Goal: Task Accomplishment & Management: Use online tool/utility

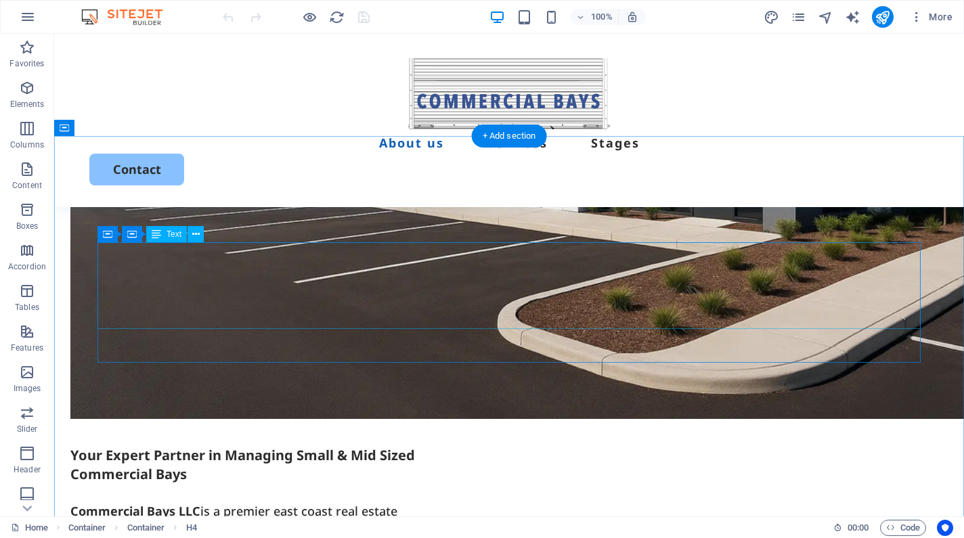
scroll to position [902, 0]
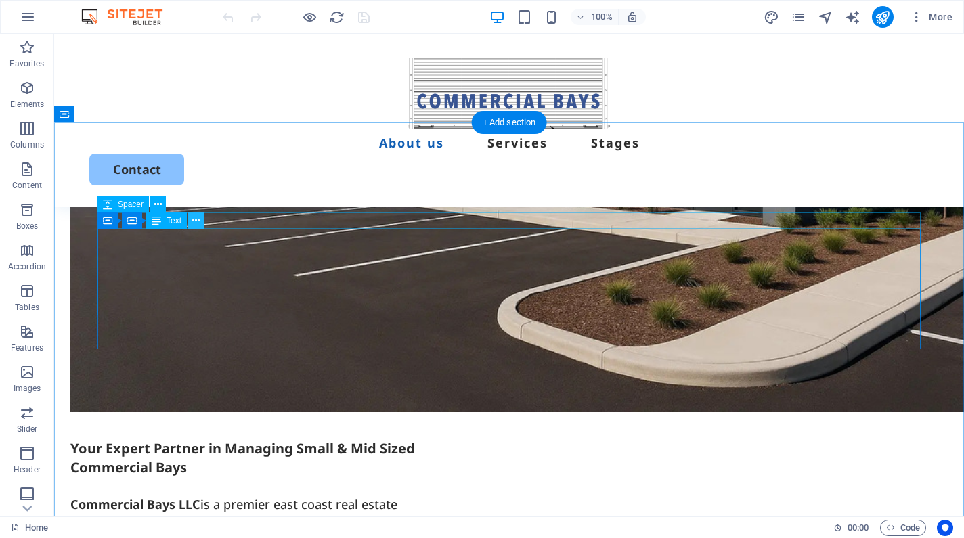
click at [198, 222] on icon at bounding box center [195, 221] width 7 height 14
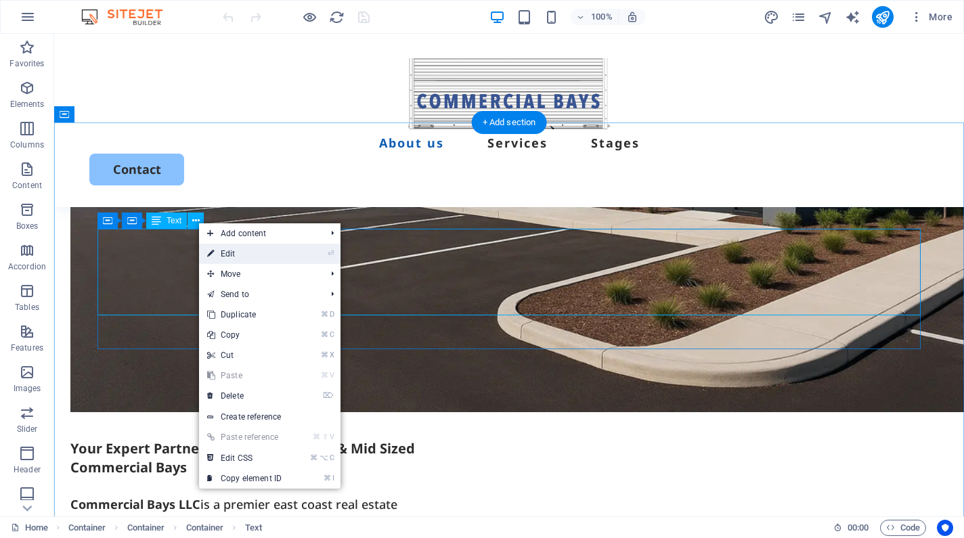
click at [213, 253] on icon at bounding box center [210, 254] width 7 height 20
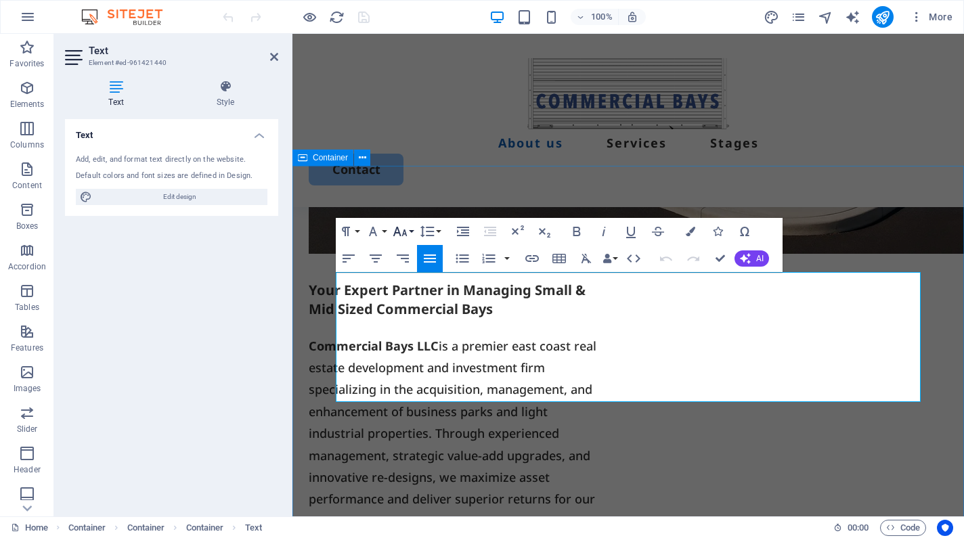
click at [401, 229] on icon "button" at bounding box center [400, 231] width 16 height 16
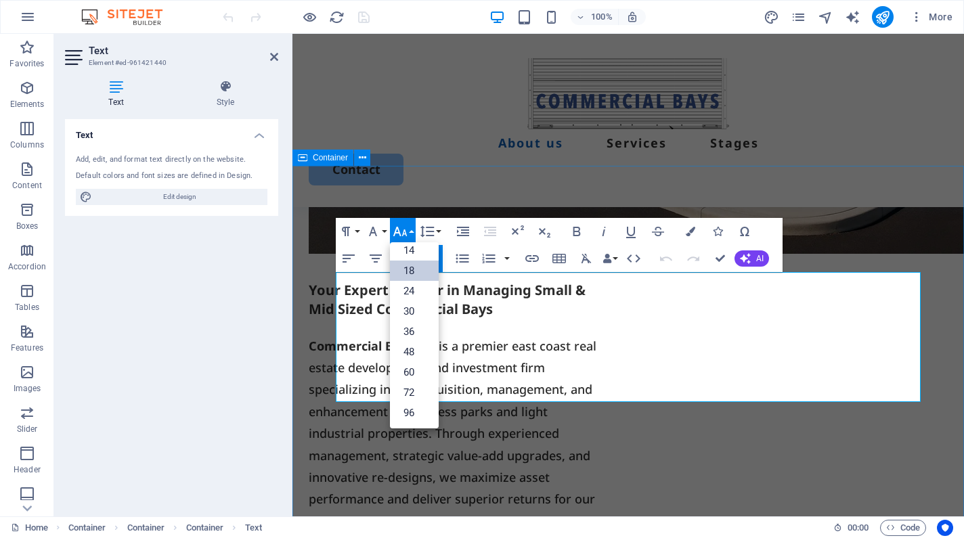
scroll to position [109, 0]
click at [401, 229] on icon "button" at bounding box center [400, 231] width 16 height 16
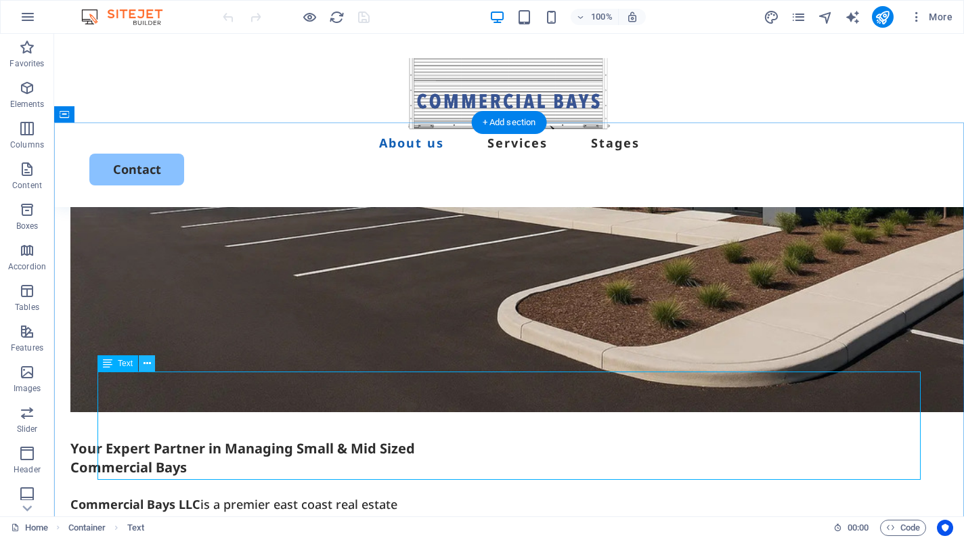
click at [145, 367] on icon at bounding box center [147, 364] width 7 height 14
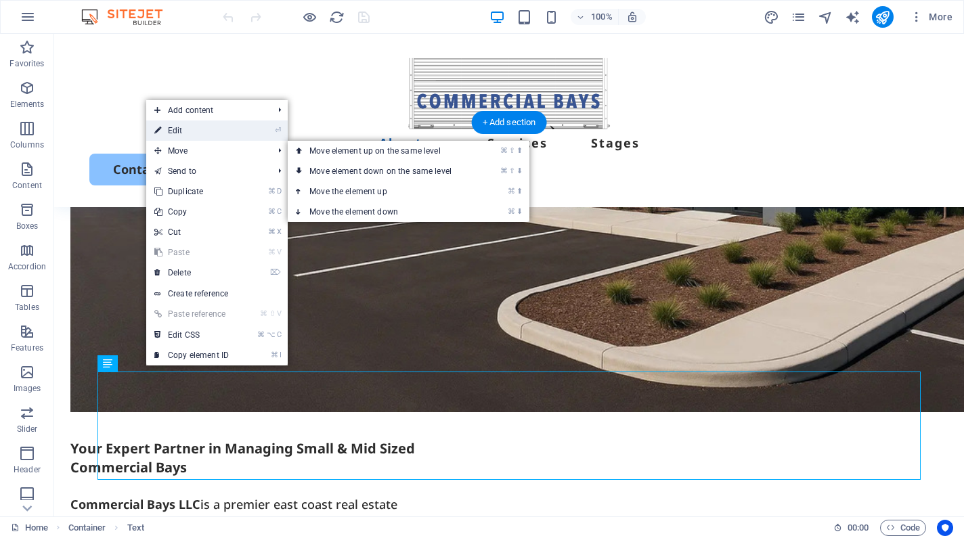
click at [198, 134] on link "⏎ Edit" at bounding box center [191, 131] width 91 height 20
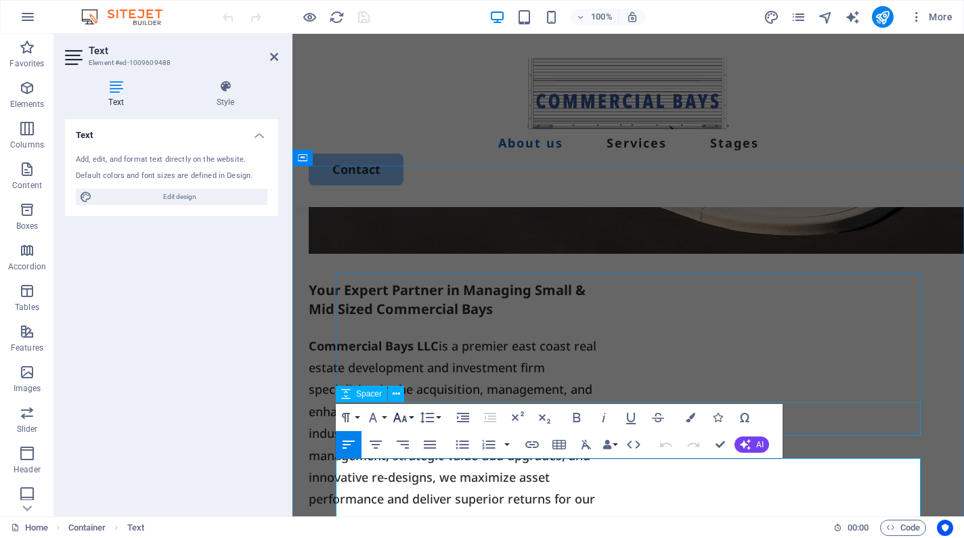
click at [409, 421] on button "Font Size" at bounding box center [403, 417] width 26 height 27
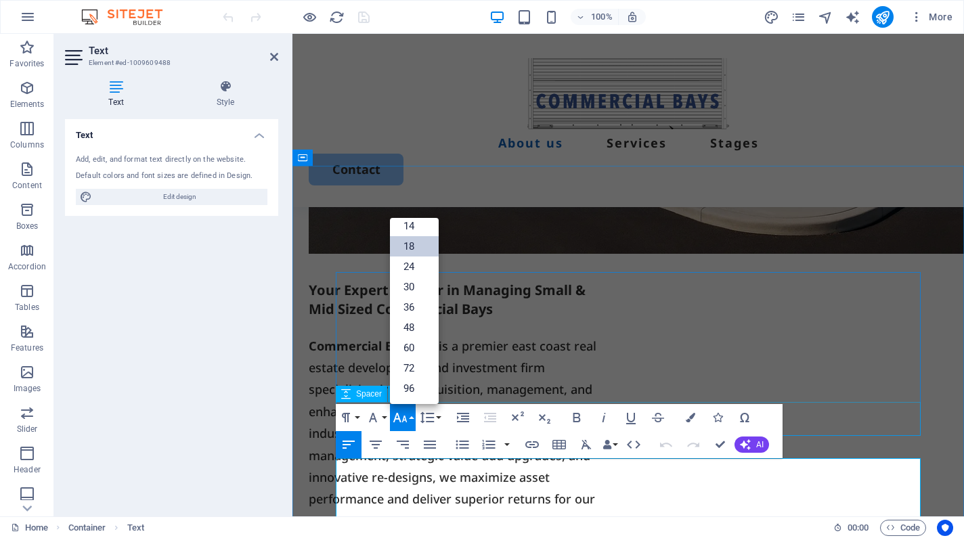
click at [409, 421] on button "Font Size" at bounding box center [403, 417] width 26 height 27
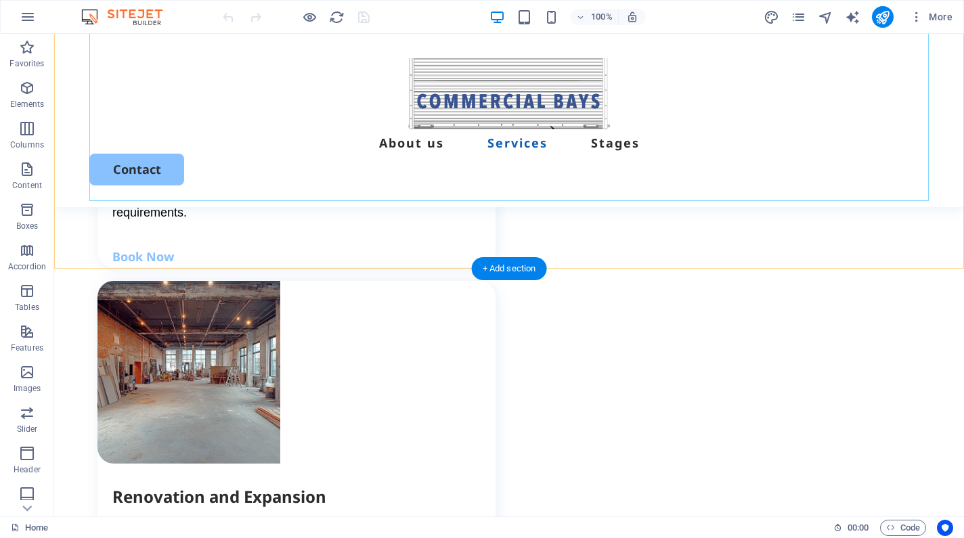
scroll to position [2127, 0]
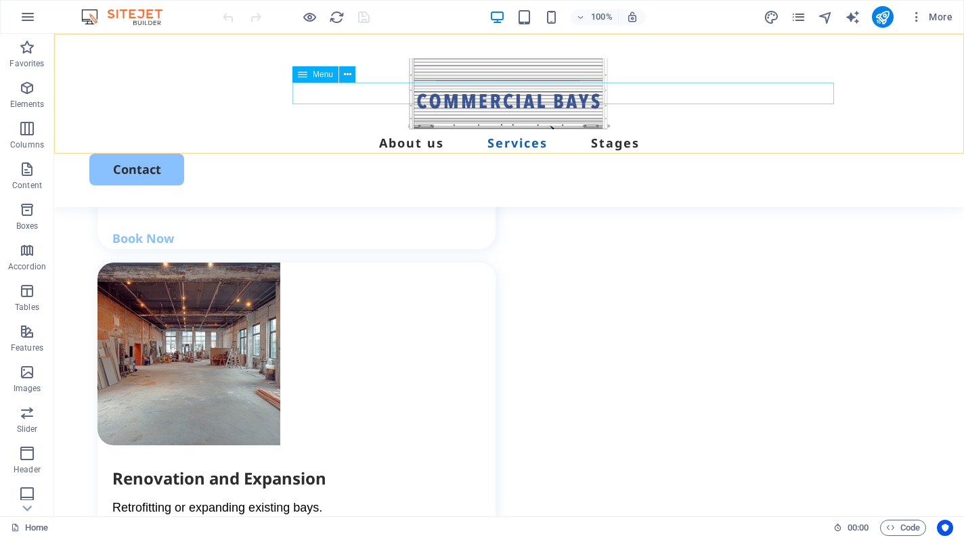
click at [683, 132] on nav "About us Services Stages" at bounding box center [509, 143] width 840 height 22
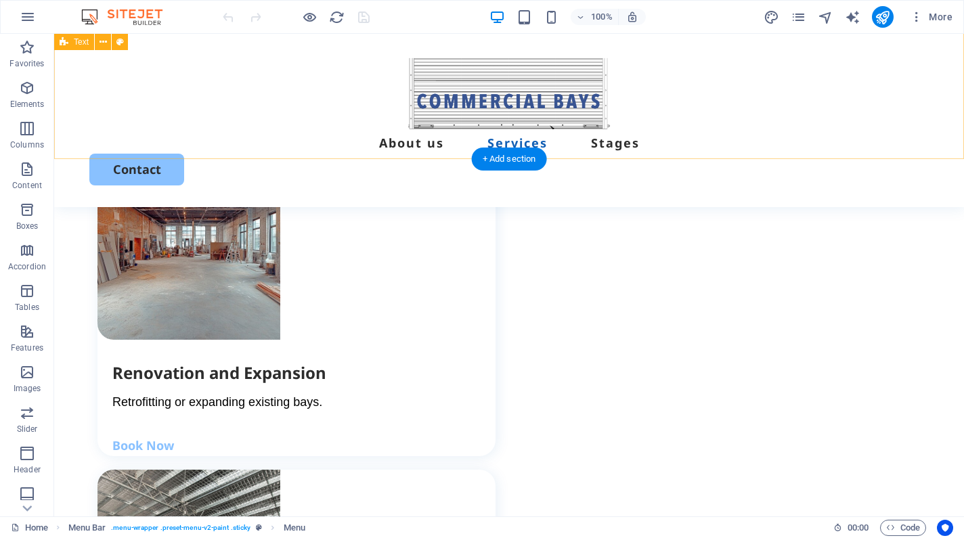
scroll to position [2233, 0]
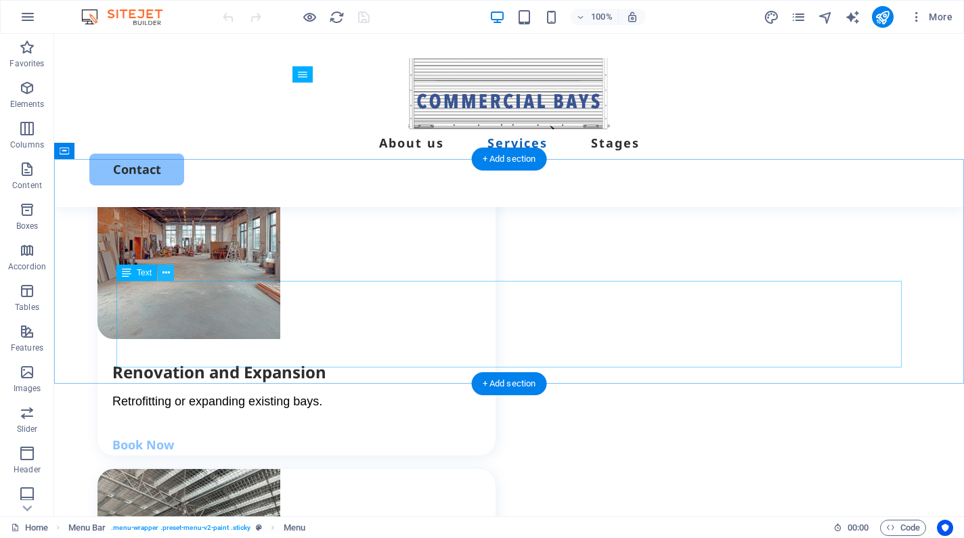
click at [165, 274] on icon at bounding box center [166, 273] width 7 height 14
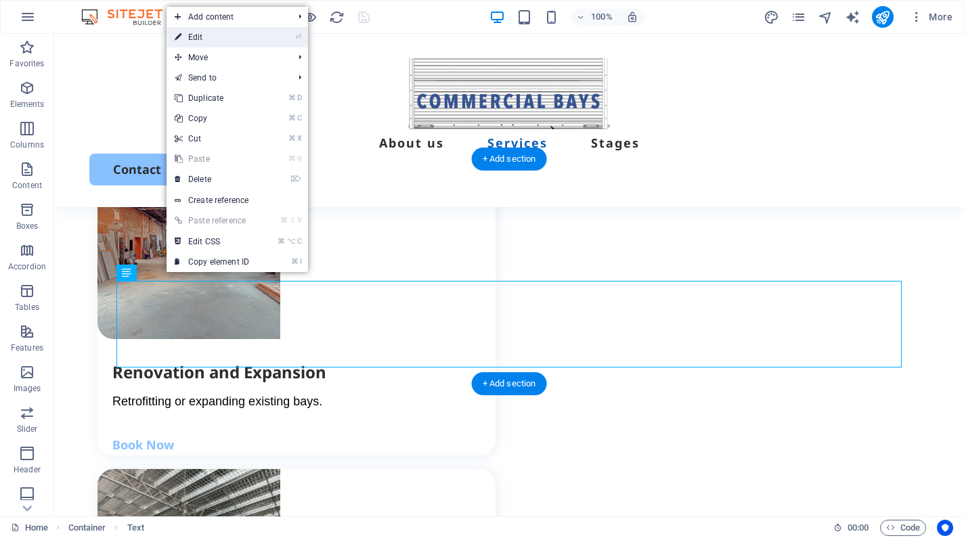
click at [184, 40] on link "⏎ Edit" at bounding box center [212, 37] width 91 height 20
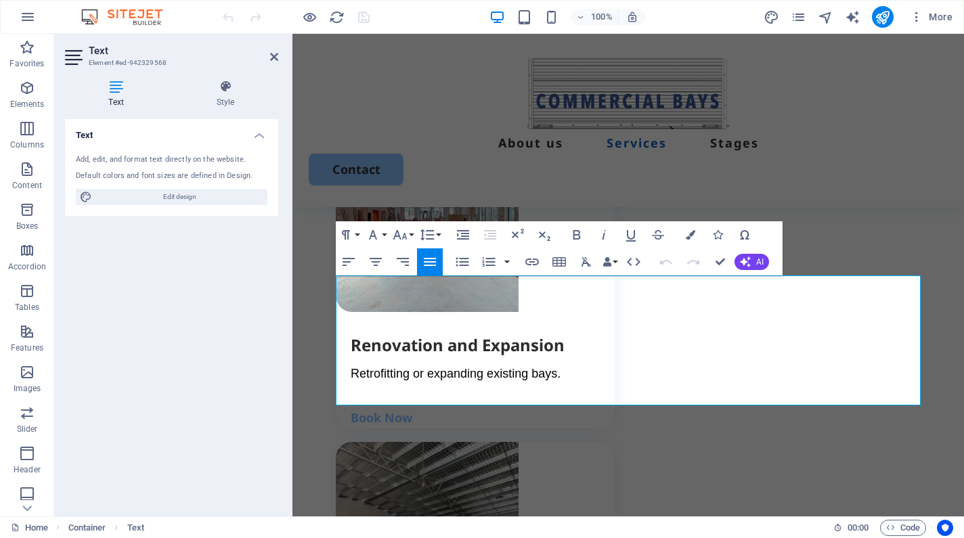
scroll to position [2520, 0]
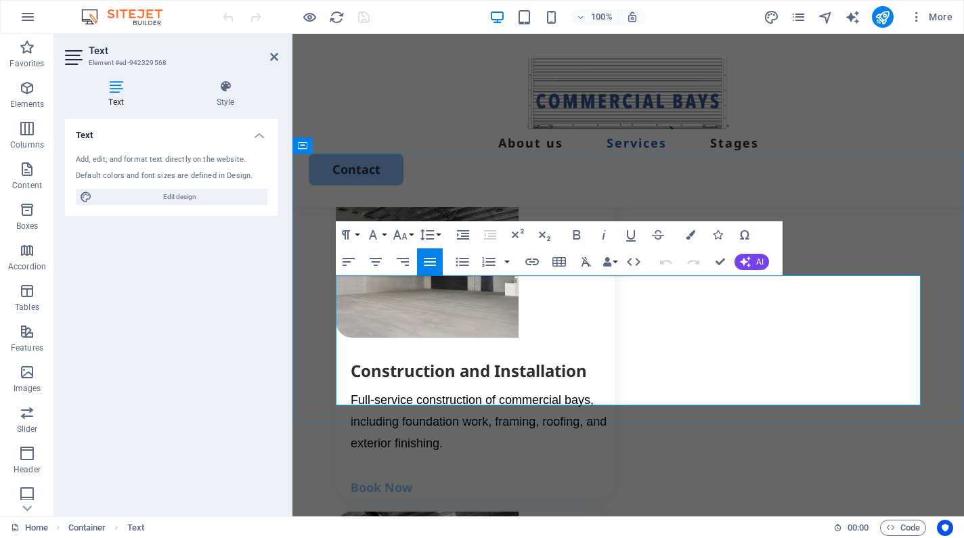
drag, startPoint x: 471, startPoint y: 393, endPoint x: 330, endPoint y: 293, distance: 172.7
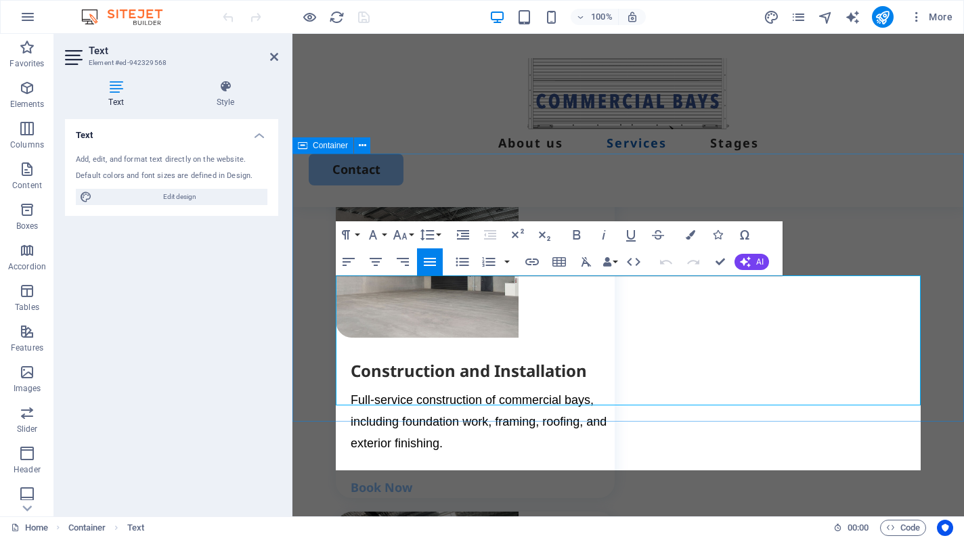
scroll to position [10793, 3]
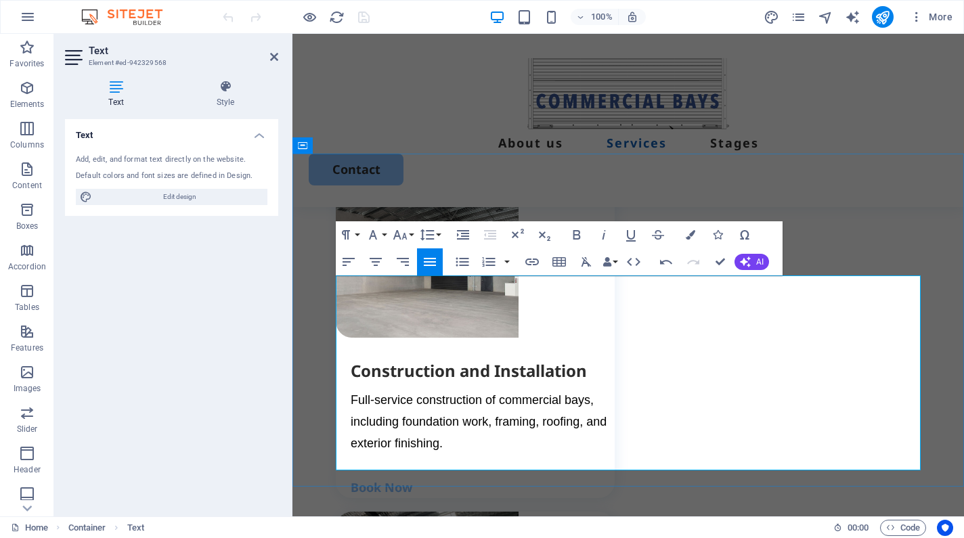
drag, startPoint x: 540, startPoint y: 284, endPoint x: 414, endPoint y: 284, distance: 126.0
click at [572, 235] on icon "button" at bounding box center [577, 235] width 16 height 16
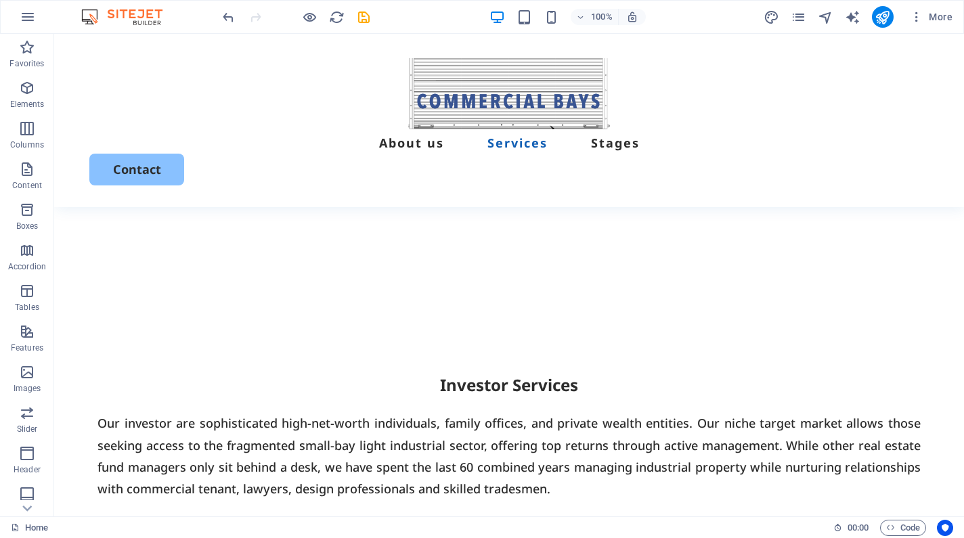
scroll to position [1357, 0]
click at [360, 16] on icon "save" at bounding box center [364, 17] width 16 height 16
checkbox input "false"
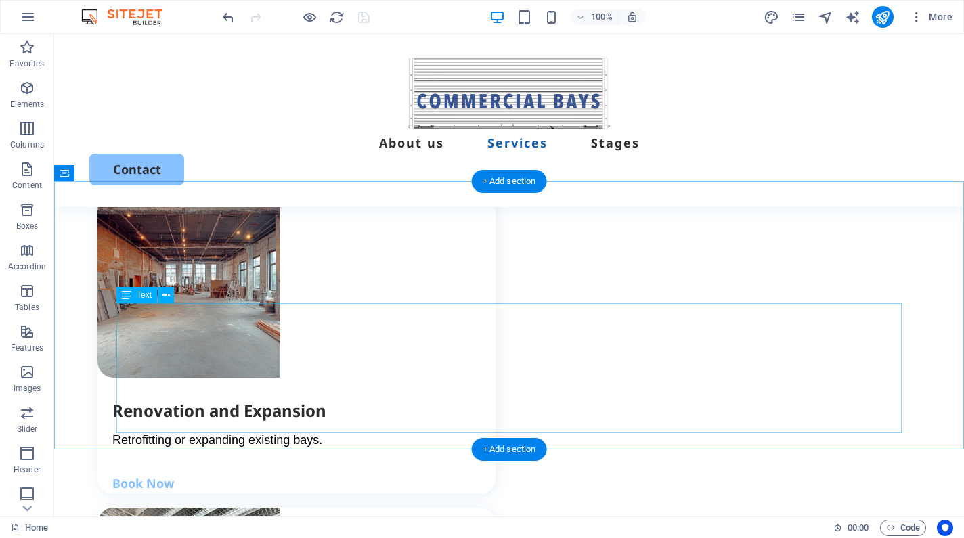
scroll to position [2190, 0]
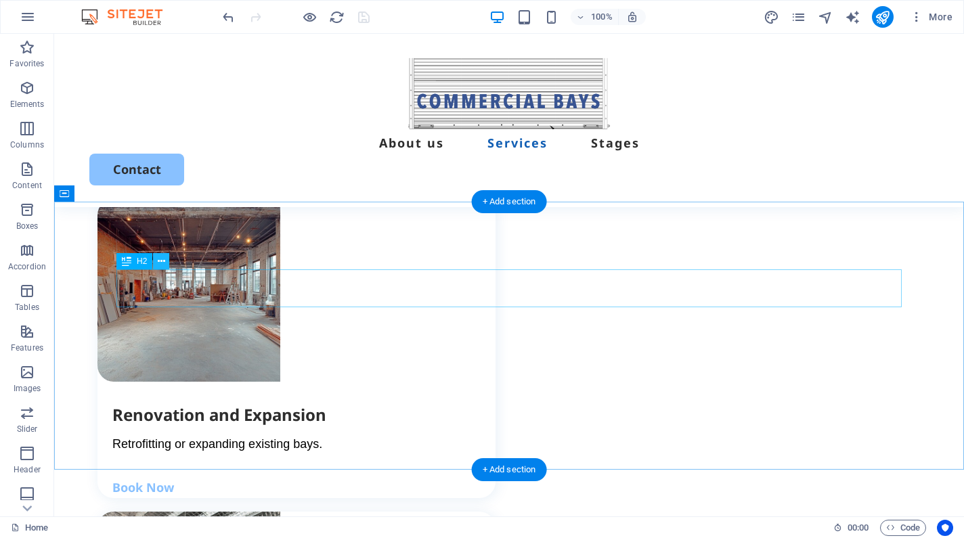
click at [162, 267] on icon at bounding box center [161, 262] width 7 height 14
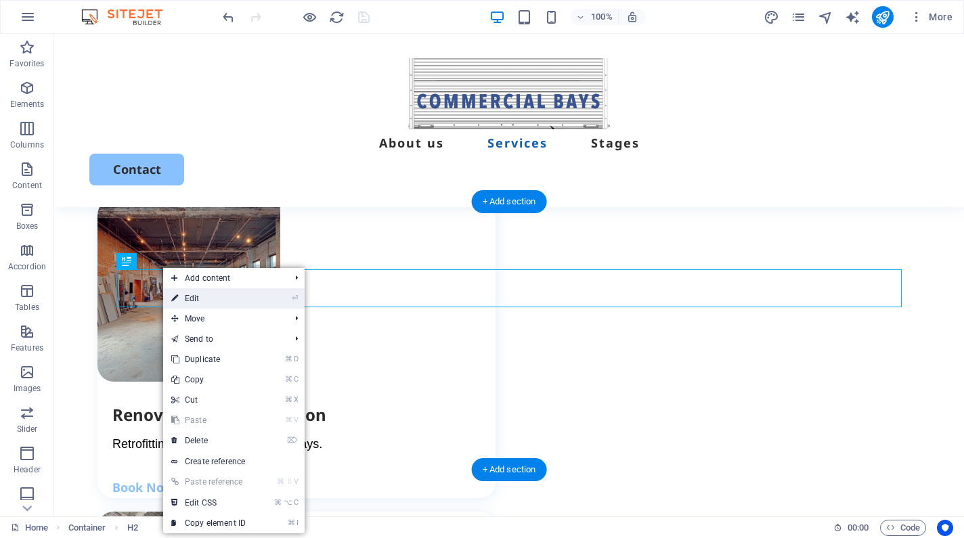
click at [174, 293] on icon at bounding box center [174, 299] width 7 height 20
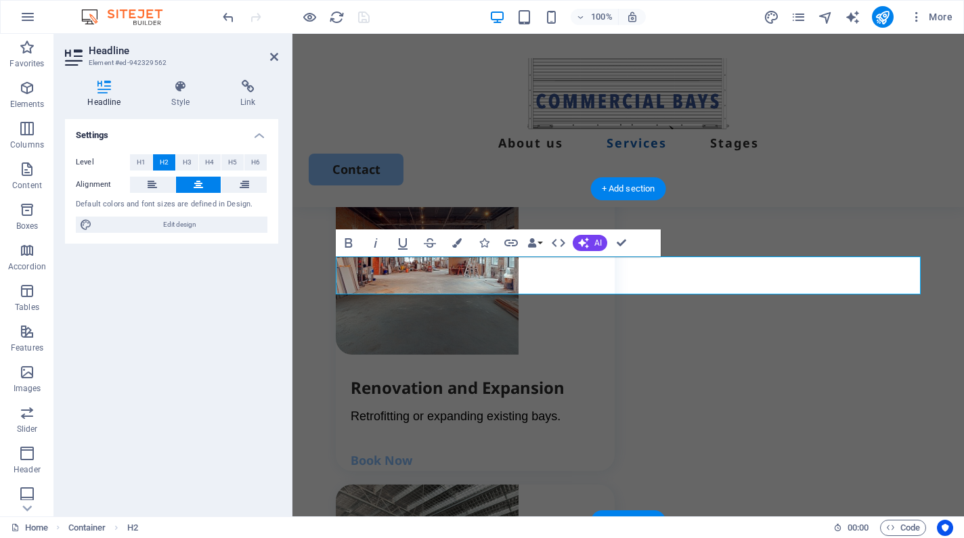
scroll to position [2485, 0]
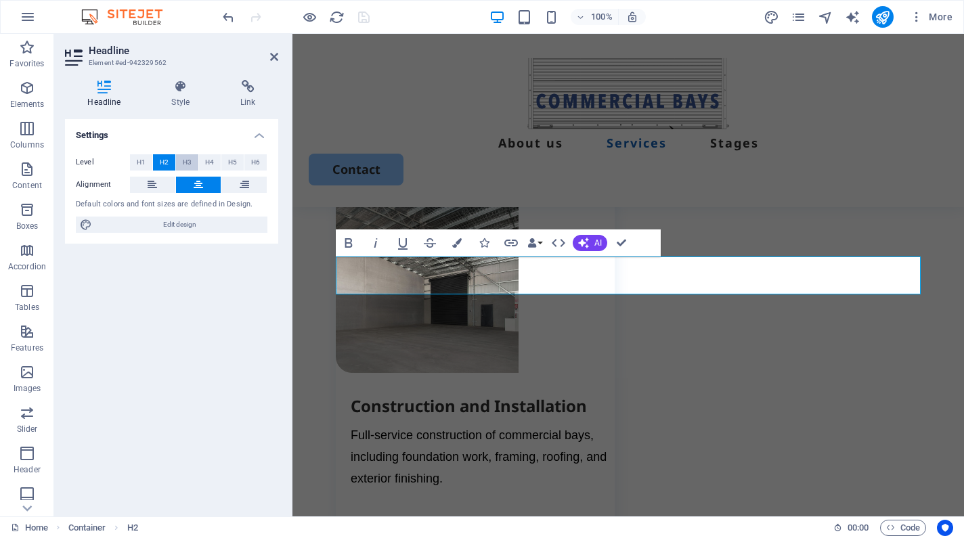
click at [182, 159] on button "H3" at bounding box center [187, 162] width 22 height 16
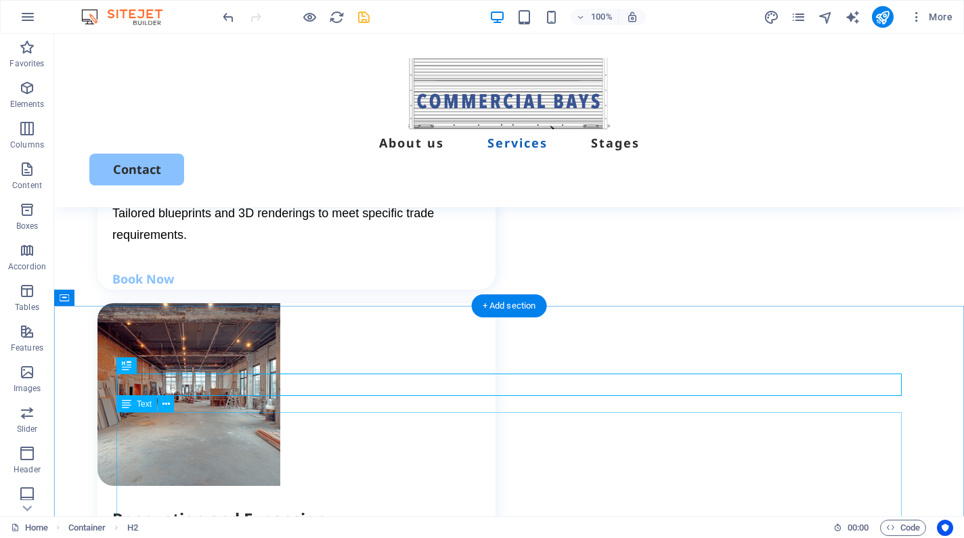
scroll to position [2084, 0]
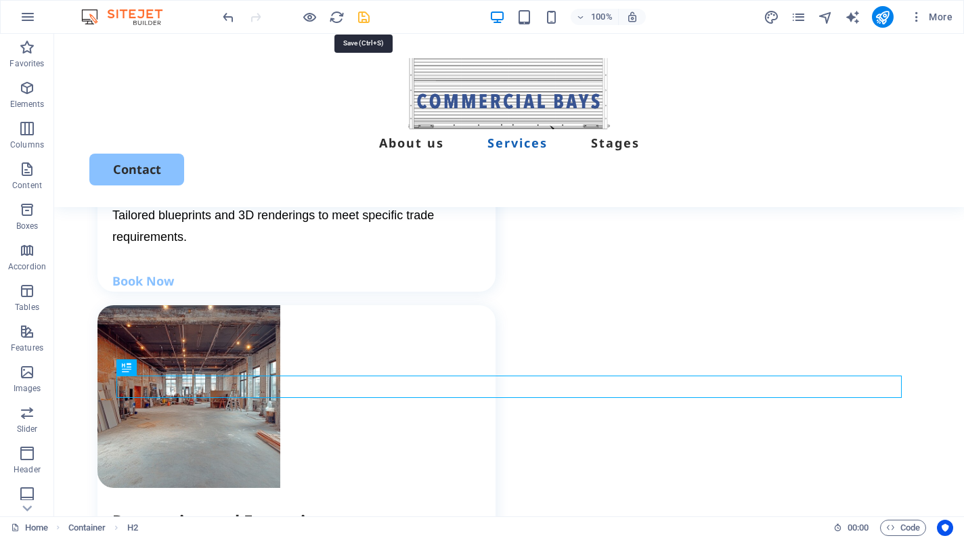
click at [360, 12] on icon "save" at bounding box center [364, 17] width 16 height 16
checkbox input "false"
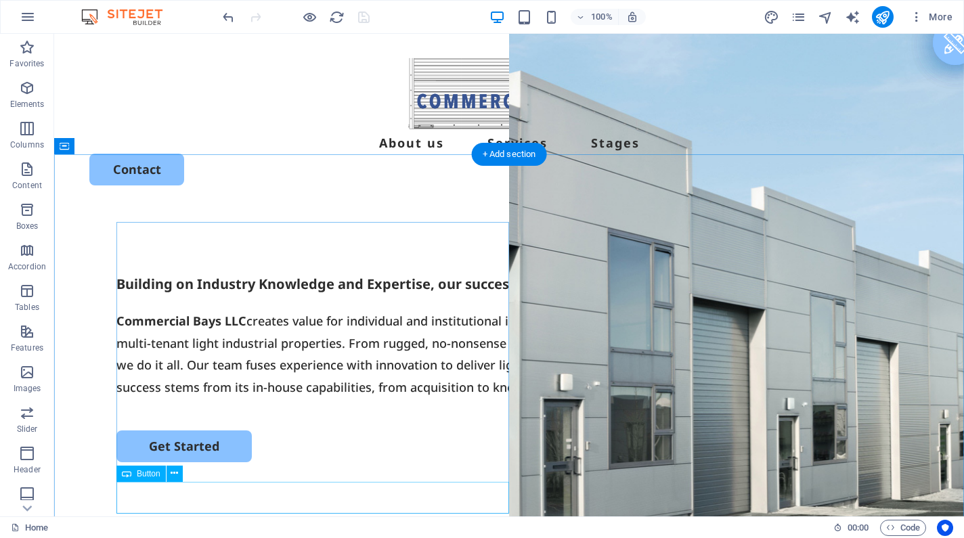
scroll to position [0, 0]
